Goal: Task Accomplishment & Management: Complete application form

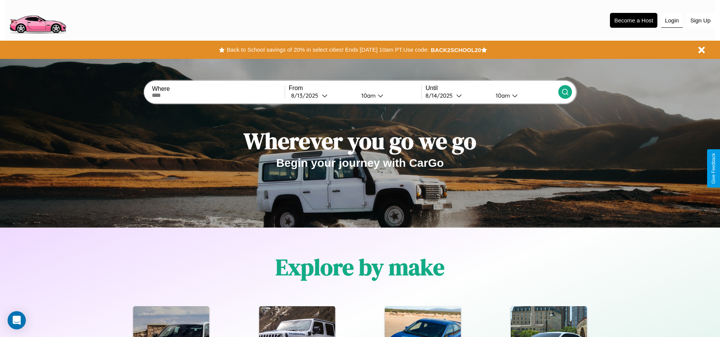
click at [672, 20] on button "Login" at bounding box center [672, 20] width 22 height 14
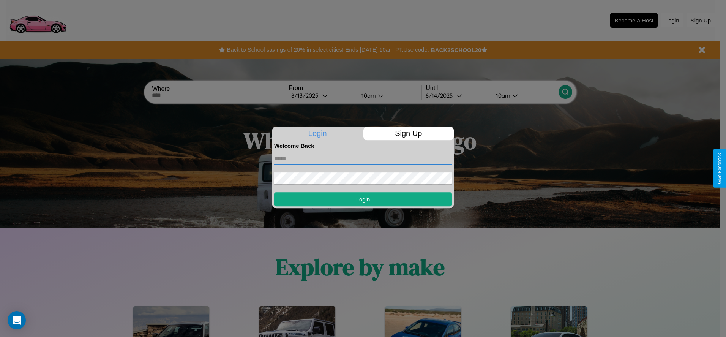
click at [363, 158] on input "text" at bounding box center [363, 159] width 178 height 12
type input "**********"
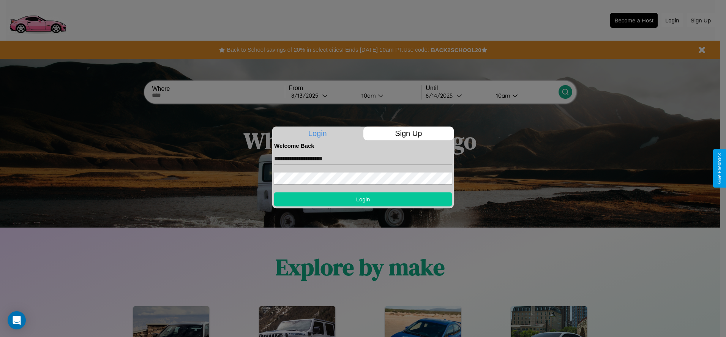
click at [363, 199] on button "Login" at bounding box center [363, 199] width 178 height 14
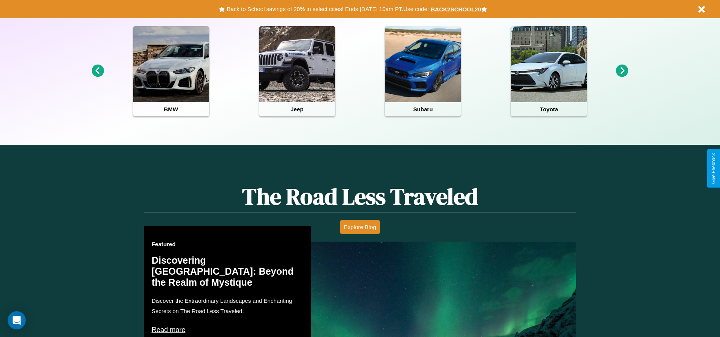
scroll to position [663, 0]
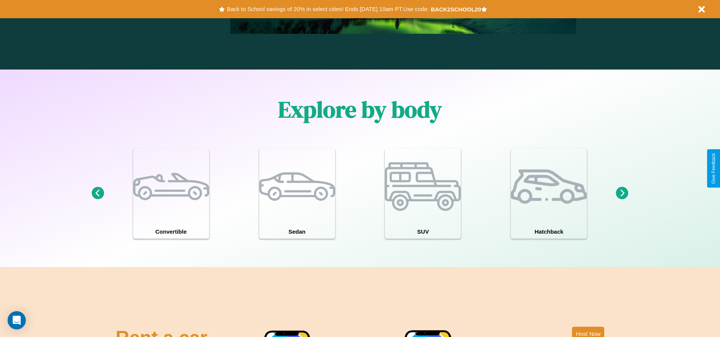
click at [98, 193] on icon at bounding box center [98, 193] width 13 height 13
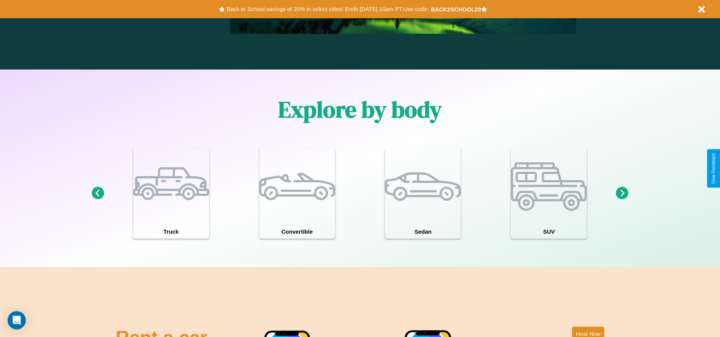
click at [622, 193] on icon at bounding box center [622, 193] width 13 height 13
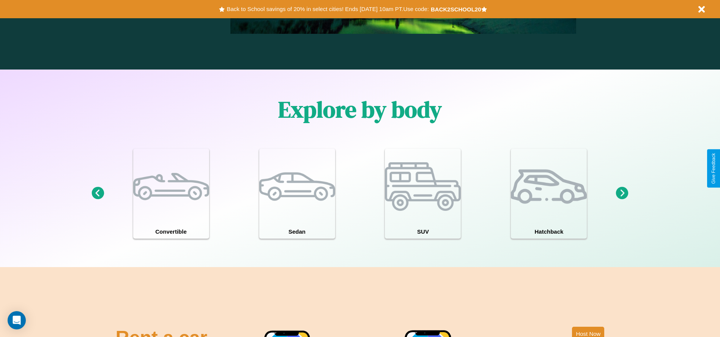
click at [622, 193] on icon at bounding box center [622, 193] width 13 height 13
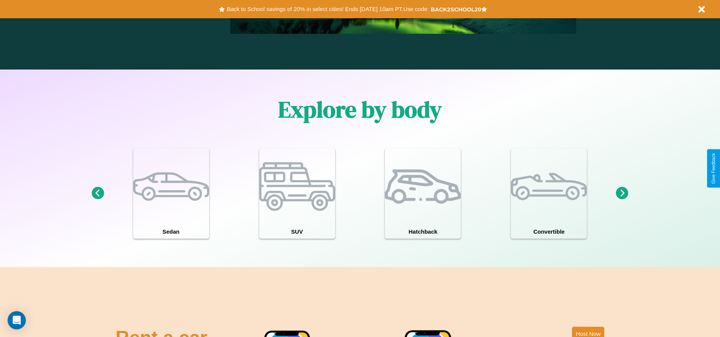
click at [98, 193] on icon at bounding box center [98, 193] width 13 height 13
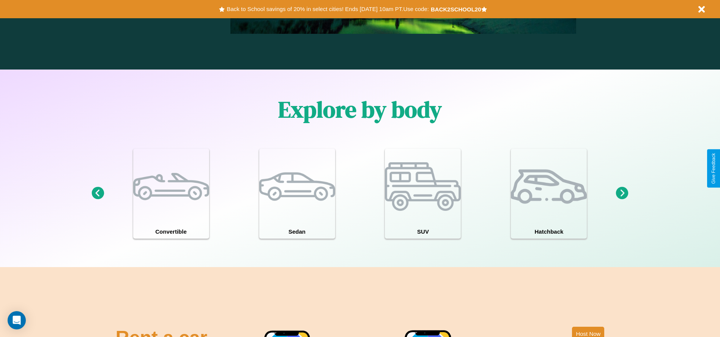
click at [98, 193] on icon at bounding box center [98, 193] width 13 height 13
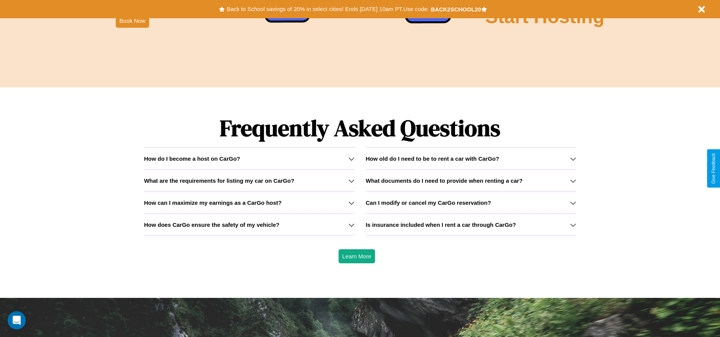
scroll to position [1089, 0]
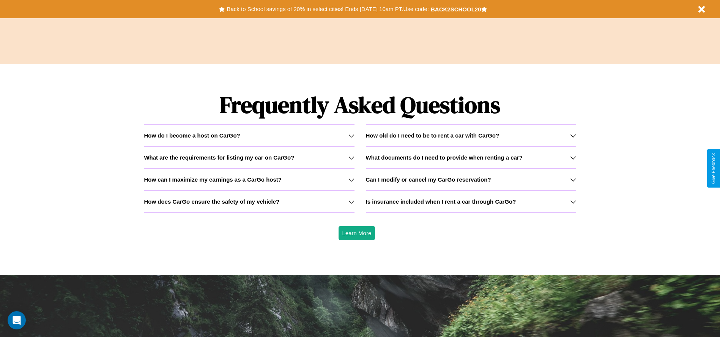
click at [249, 201] on h3 "How does CarGo ensure the safety of my vehicle?" at bounding box center [212, 201] width 136 height 6
click at [573, 179] on icon at bounding box center [573, 180] width 6 height 6
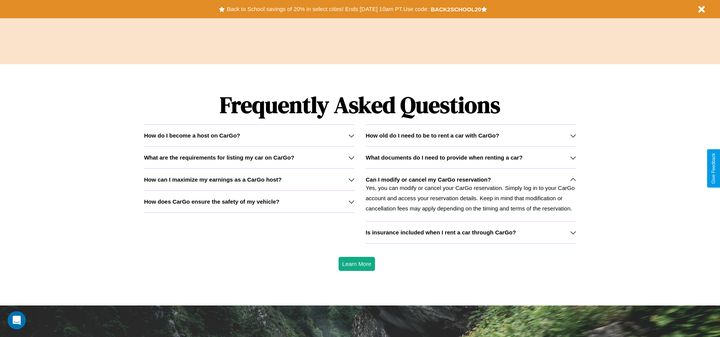
click at [351, 135] on icon at bounding box center [352, 136] width 6 height 6
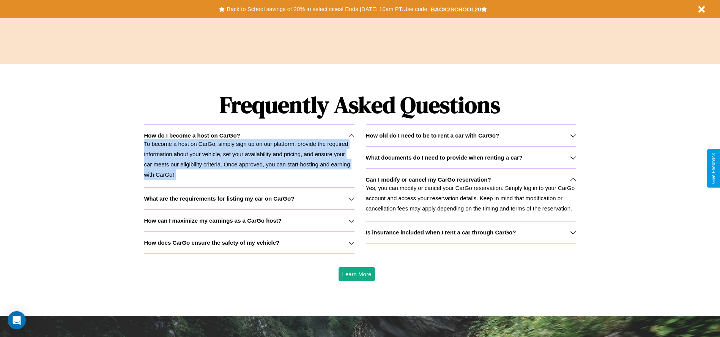
click at [249, 156] on p "To become a host on CarGo, simply sign up on our platform, provide the required…" at bounding box center [249, 159] width 210 height 41
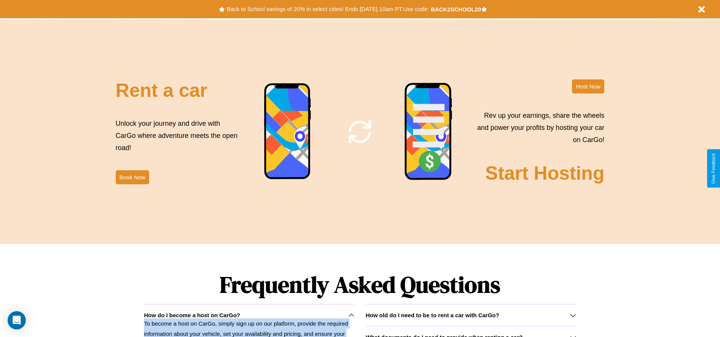
scroll to position [0, 0]
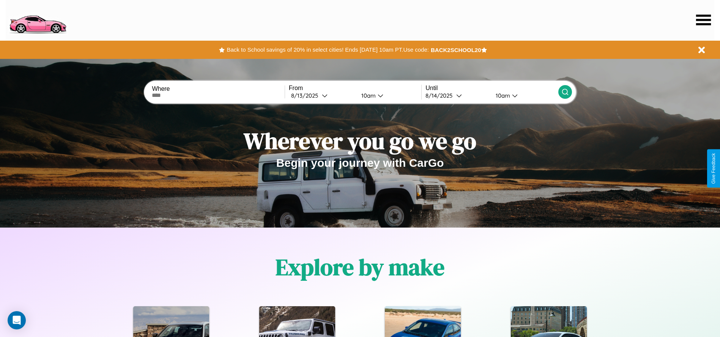
click at [704, 20] on icon at bounding box center [703, 19] width 15 height 11
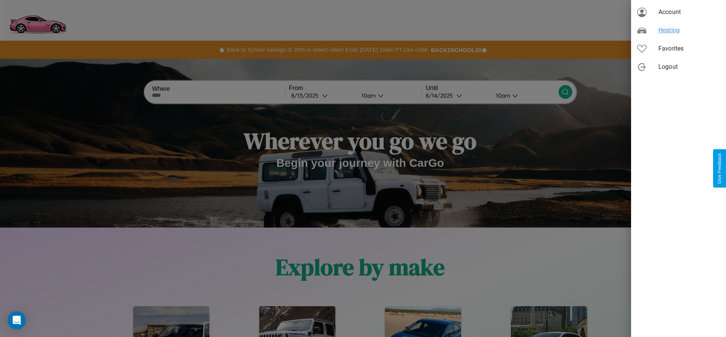
click at [678, 30] on span "Hosting" at bounding box center [689, 30] width 62 height 9
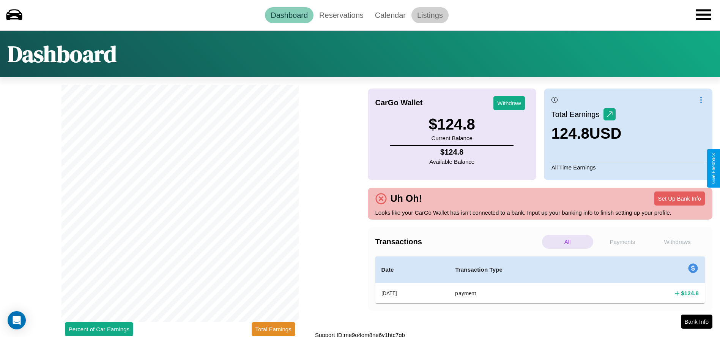
click at [430, 15] on link "Listings" at bounding box center [430, 15] width 37 height 16
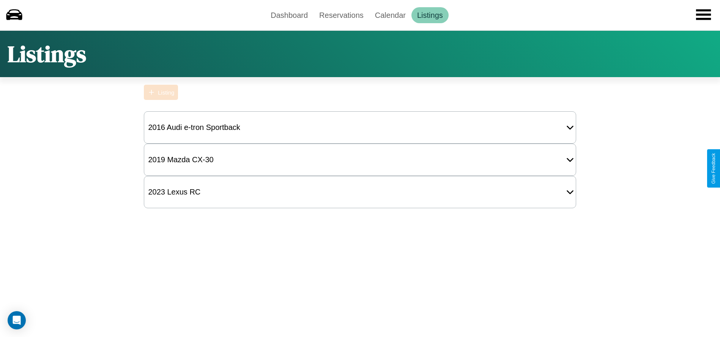
click at [161, 92] on div "Listing" at bounding box center [166, 92] width 16 height 6
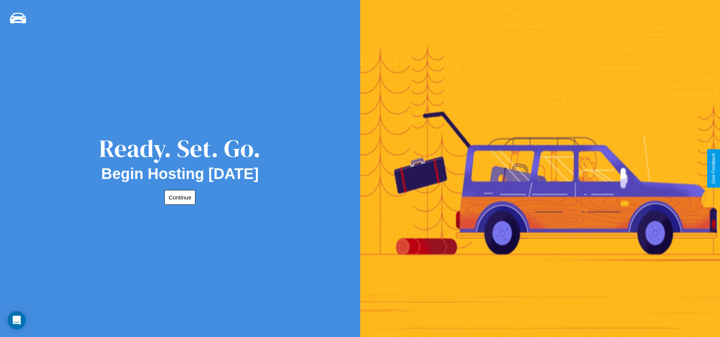
click at [178, 197] on button "Continue" at bounding box center [179, 197] width 31 height 15
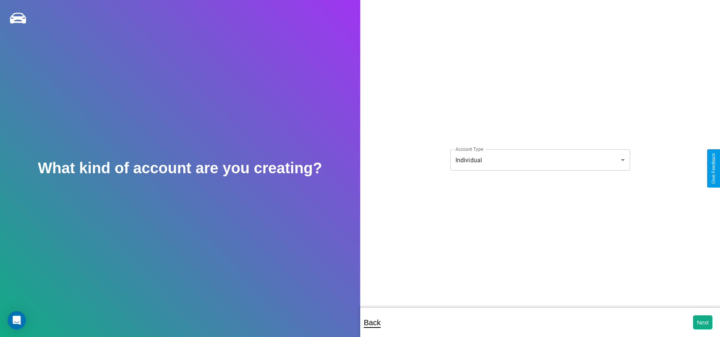
click at [540, 160] on body "**********" at bounding box center [360, 173] width 720 height 347
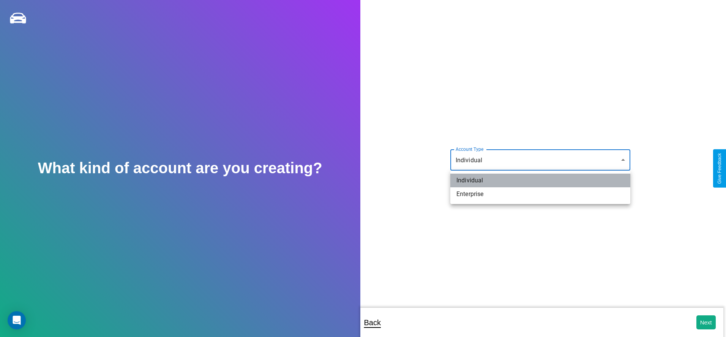
click at [540, 180] on li "Individual" at bounding box center [540, 181] width 180 height 14
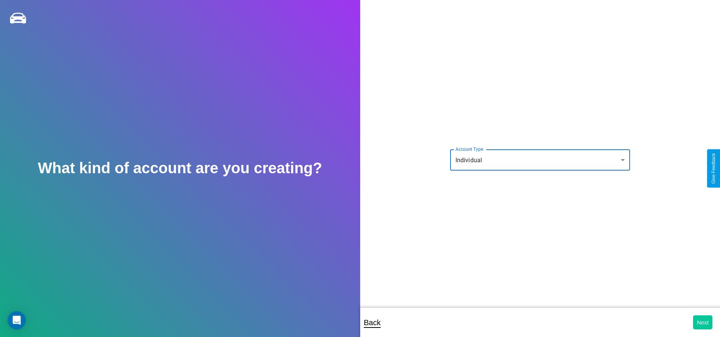
click at [703, 322] on button "Next" at bounding box center [702, 322] width 19 height 14
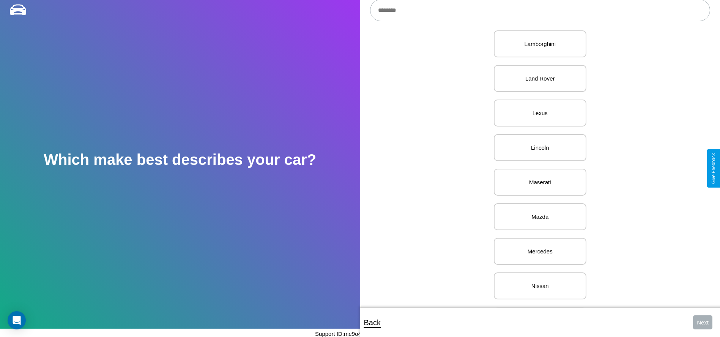
scroll to position [784, 0]
click at [537, 168] on p "Maserati" at bounding box center [540, 168] width 76 height 10
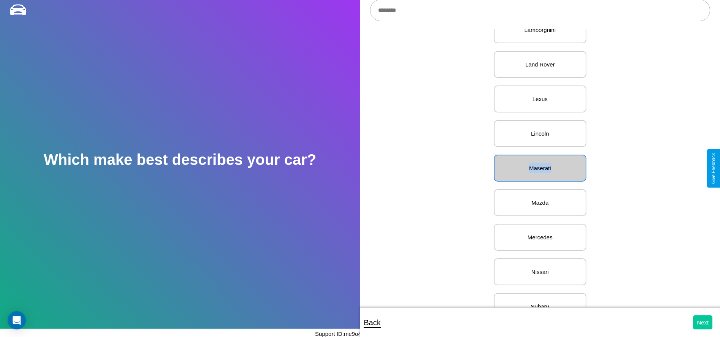
click at [703, 322] on button "Next" at bounding box center [702, 322] width 19 height 14
